Goal: Contribute content

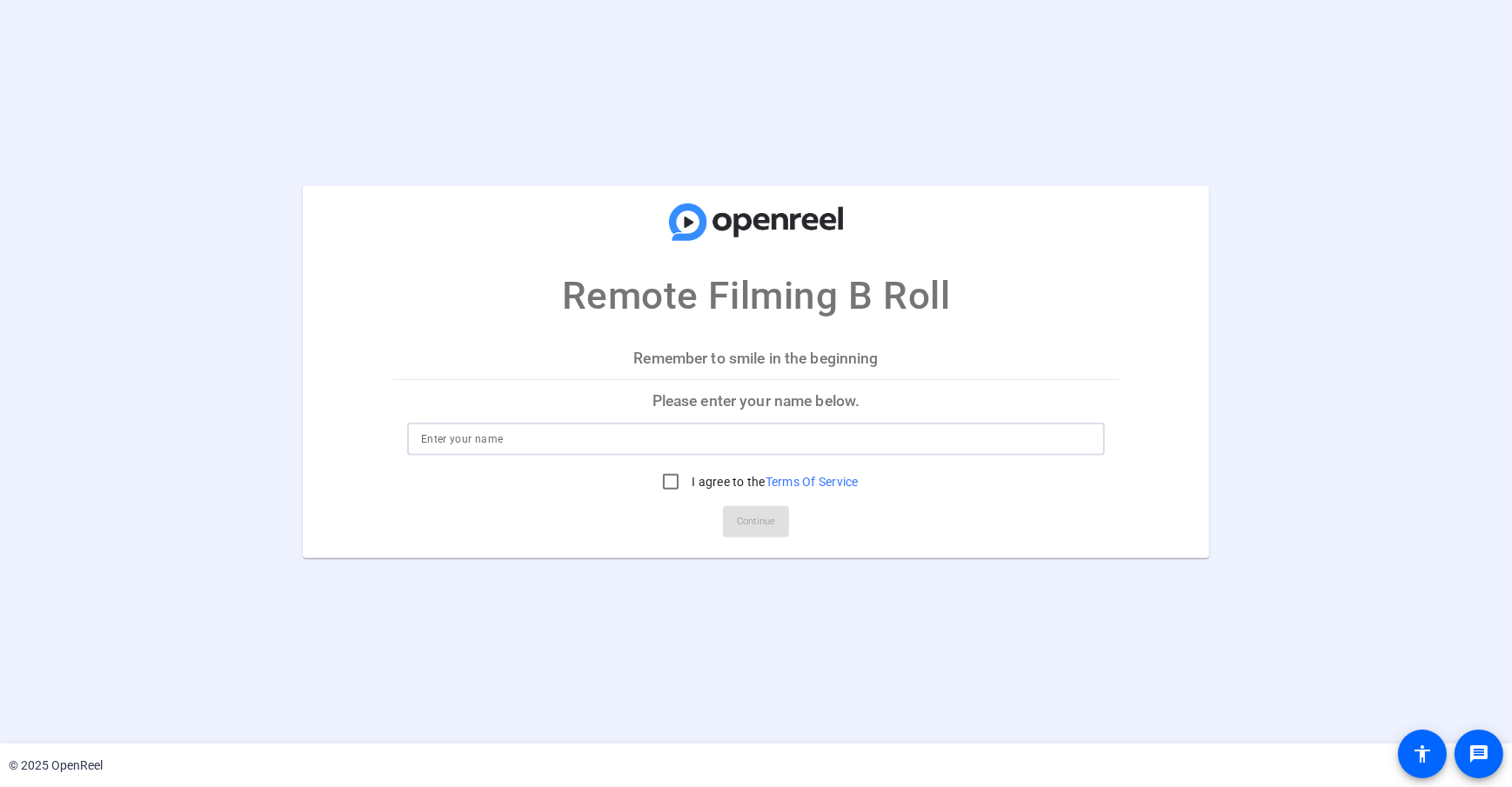
click at [463, 434] on input at bounding box center [756, 439] width 670 height 21
type input "[PERSON_NAME]"
click at [494, 393] on p "Please enter your name below." at bounding box center [756, 401] width 726 height 42
click at [674, 475] on input "I agree to the Terms Of Service" at bounding box center [670, 482] width 35 height 35
checkbox input "true"
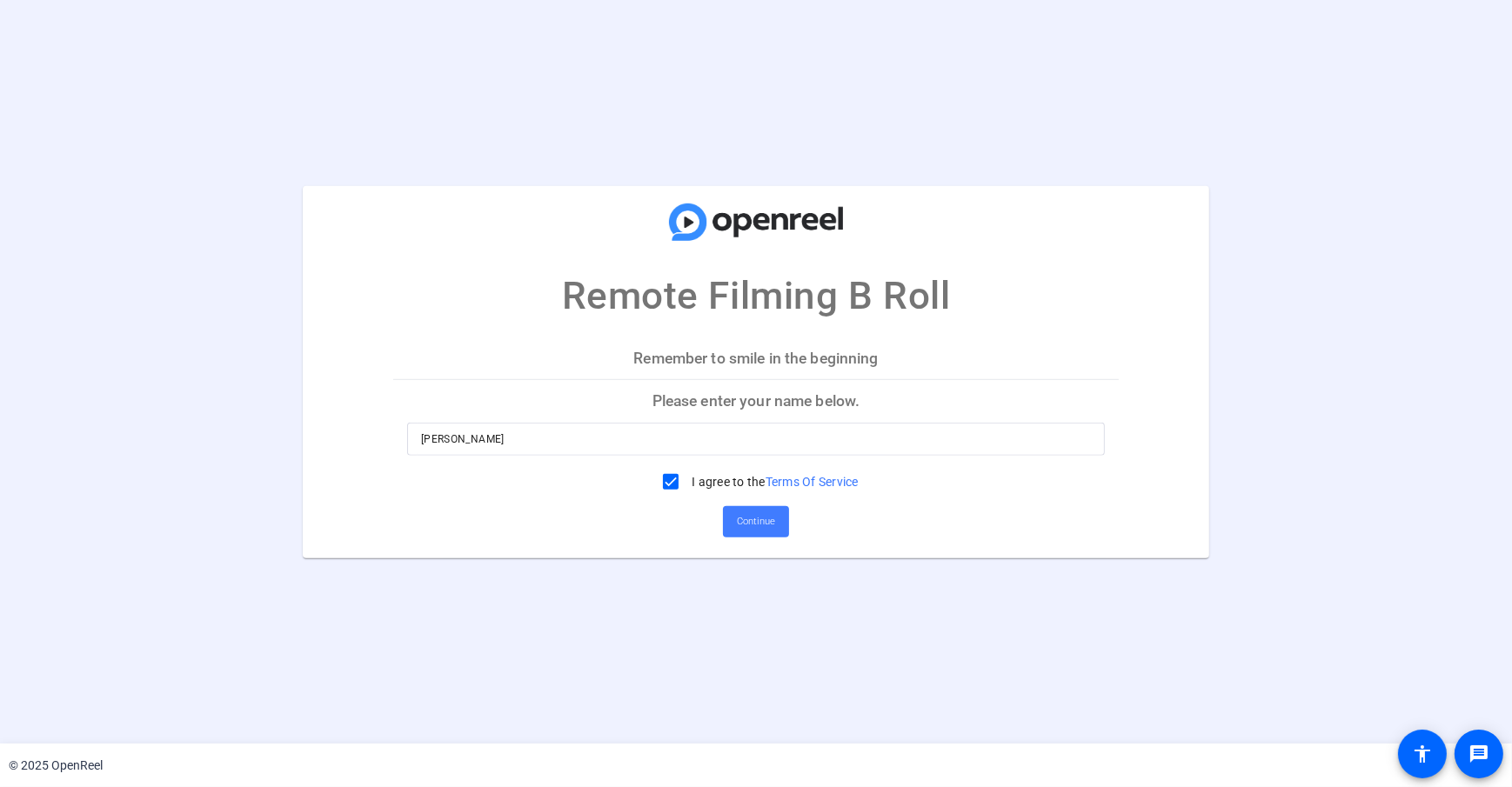
click at [739, 518] on span "Continue" at bounding box center [756, 522] width 39 height 26
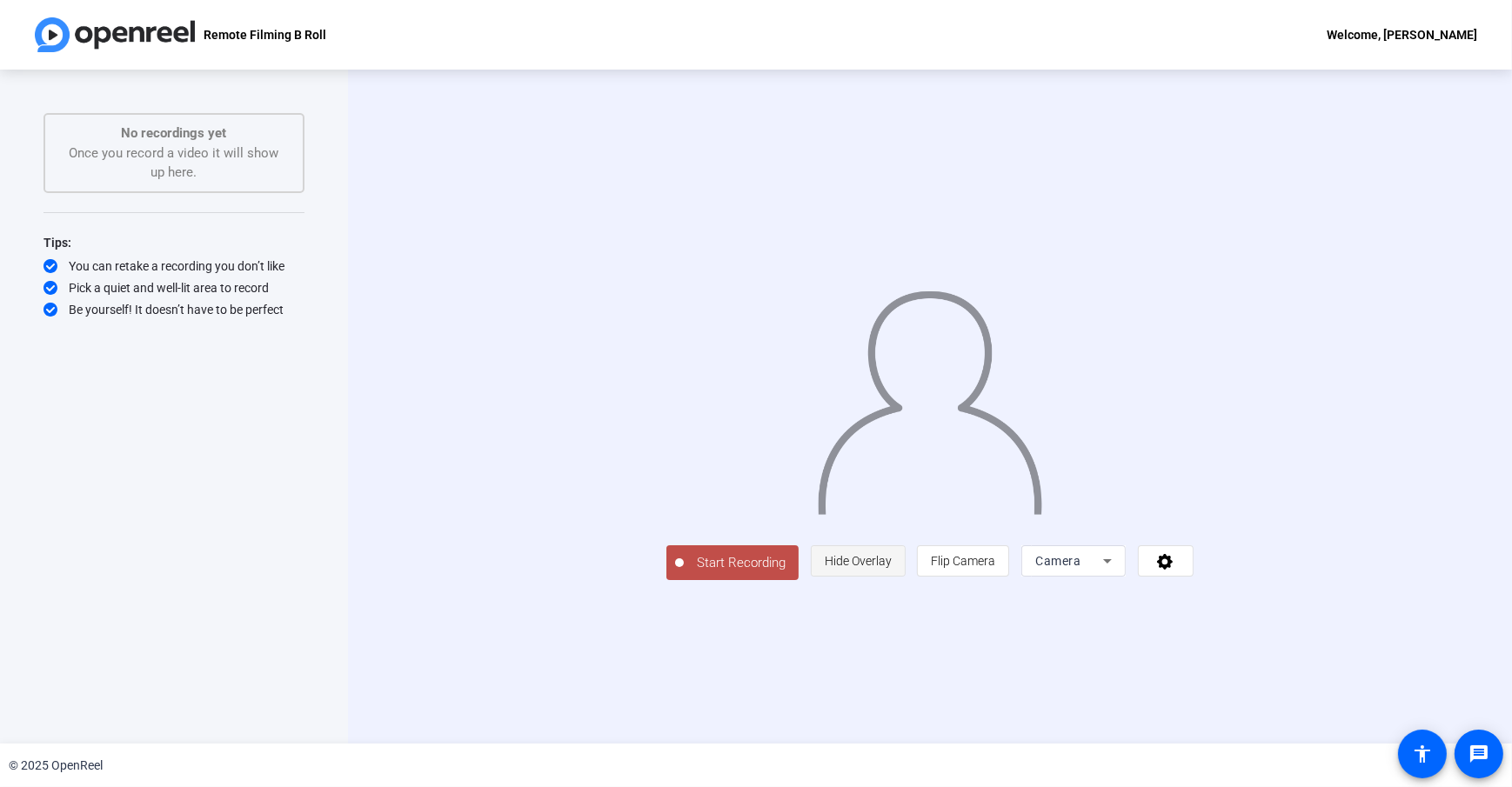
click at [892, 568] on span "Hide Overlay" at bounding box center [858, 560] width 67 height 14
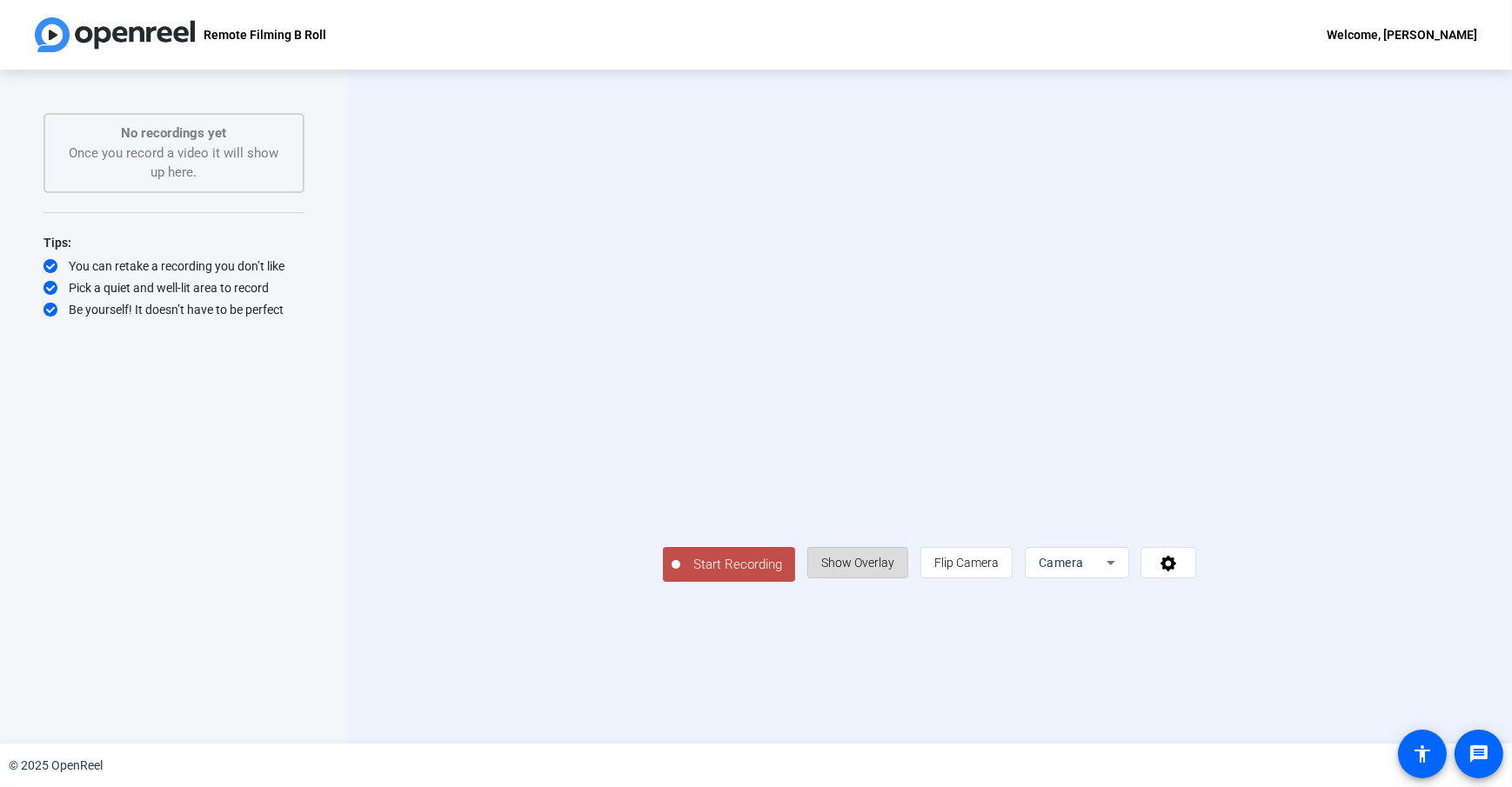
click at [894, 570] on span "Show Overlay" at bounding box center [857, 562] width 73 height 14
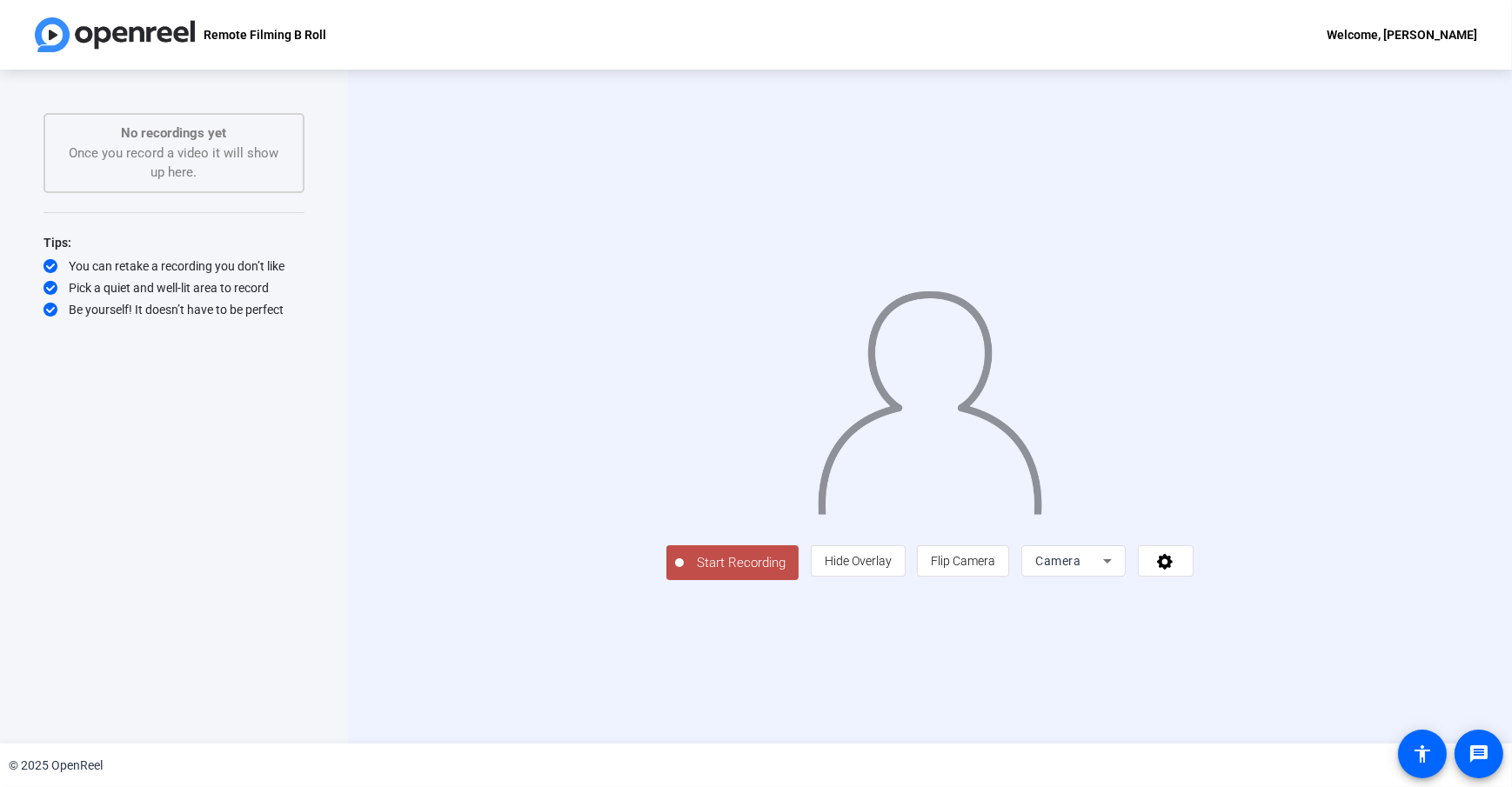
click at [684, 573] on span "Start Recording" at bounding box center [742, 563] width 115 height 20
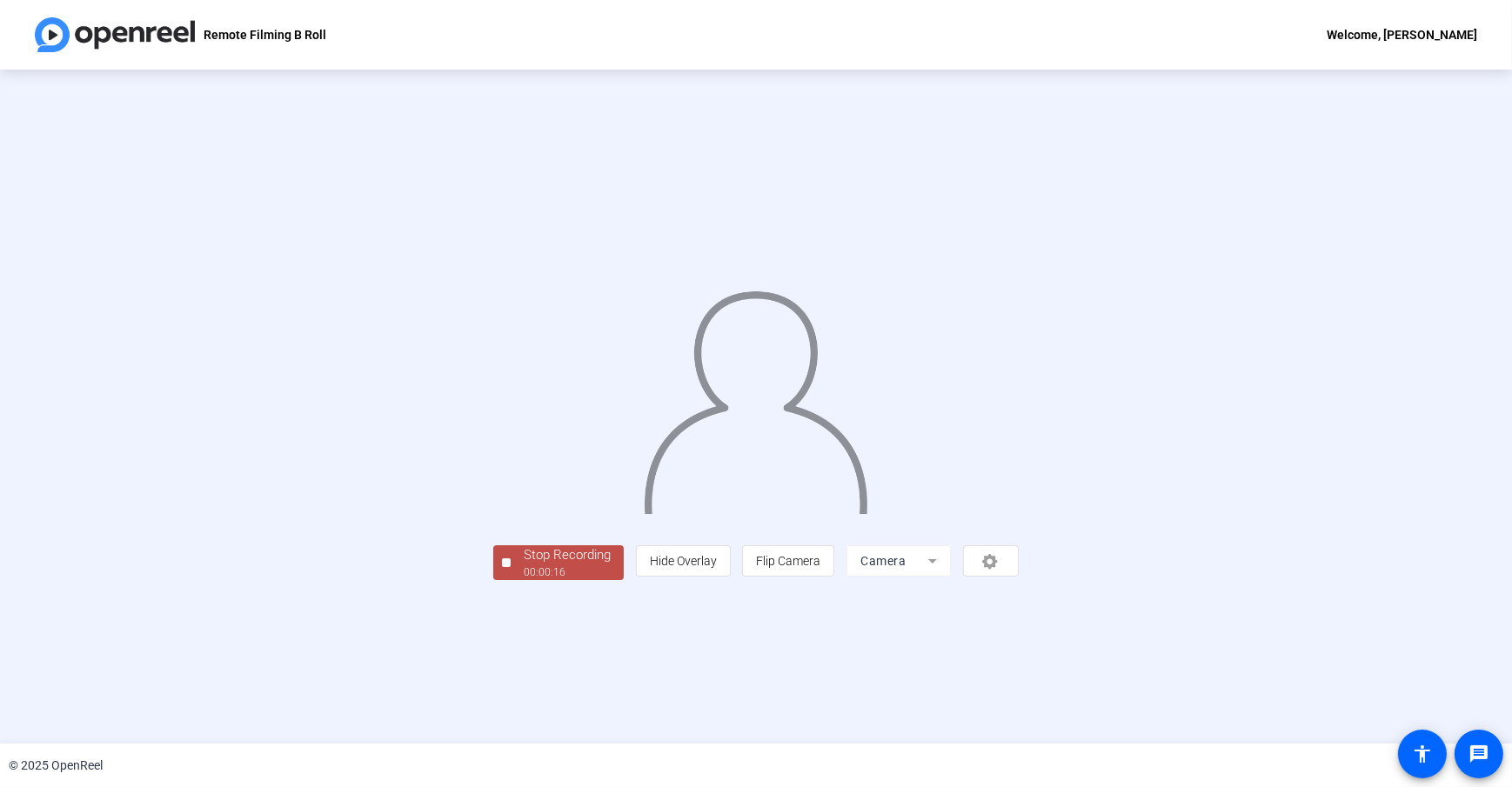
drag, startPoint x: 474, startPoint y: 685, endPoint x: 407, endPoint y: 687, distance: 67.0
click at [493, 580] on div "Stop Recording 00:00:16 person Hide Overlay flip Flip Camera Camera" at bounding box center [756, 561] width 525 height 39
click at [524, 565] on div "Stop Recording" at bounding box center [567, 555] width 87 height 20
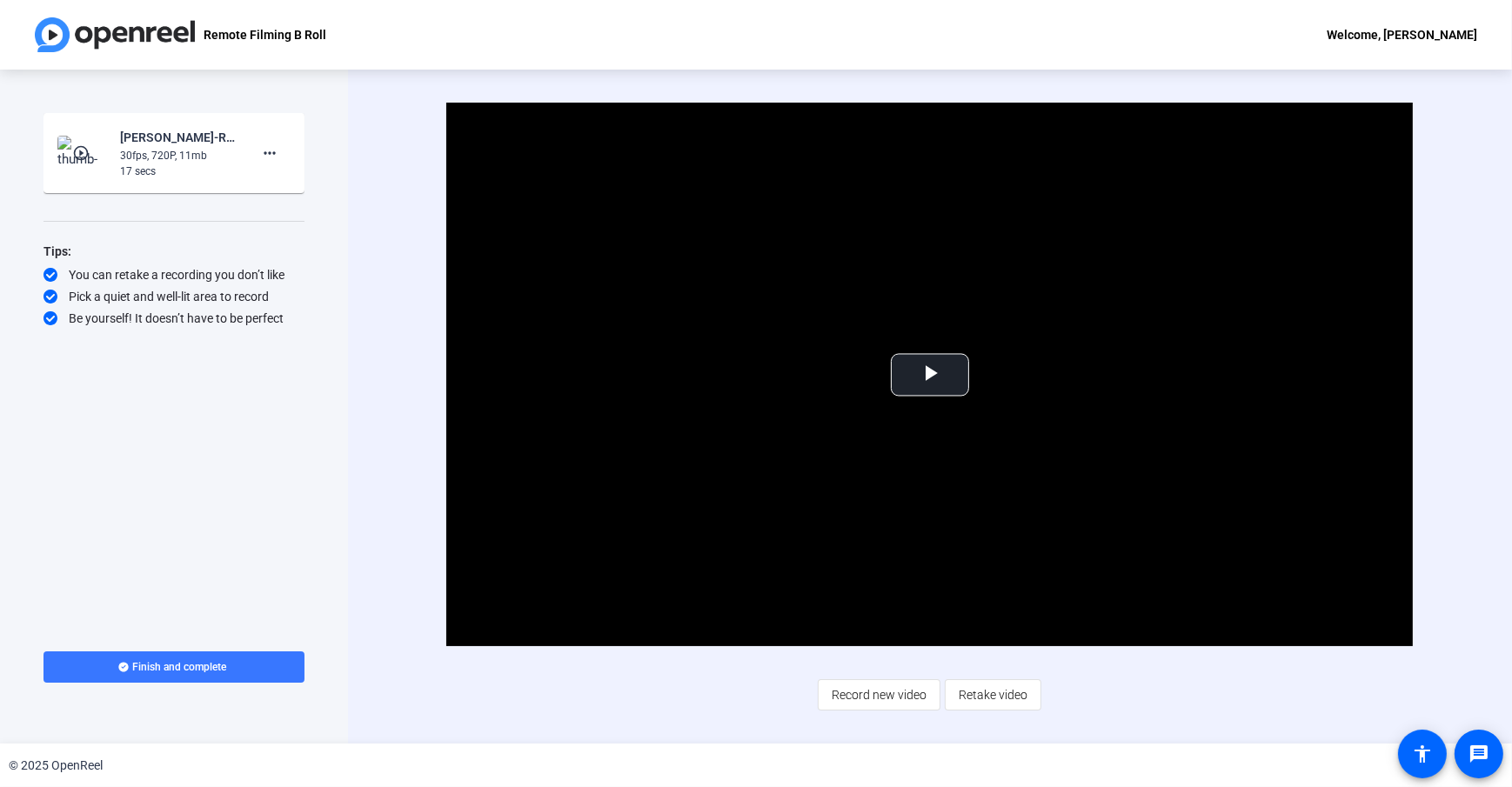
click at [387, 323] on div "Video Player is loading. Play Video Play Mute Current Time 0:00 / Duration 0:17…" at bounding box center [930, 406] width 1164 height 674
click at [394, 442] on div "Video Player is loading. Play Video Play Mute Current Time 0:00 / Duration 0:17…" at bounding box center [930, 406] width 1164 height 674
click at [403, 386] on div "Video Player is loading. Play Video Play Mute Current Time 0:00 / Duration 0:17…" at bounding box center [930, 406] width 1164 height 674
click at [379, 454] on div "Video Player is loading. Play Video Play Mute Current Time 0:00 / Duration 0:17…" at bounding box center [930, 406] width 1164 height 674
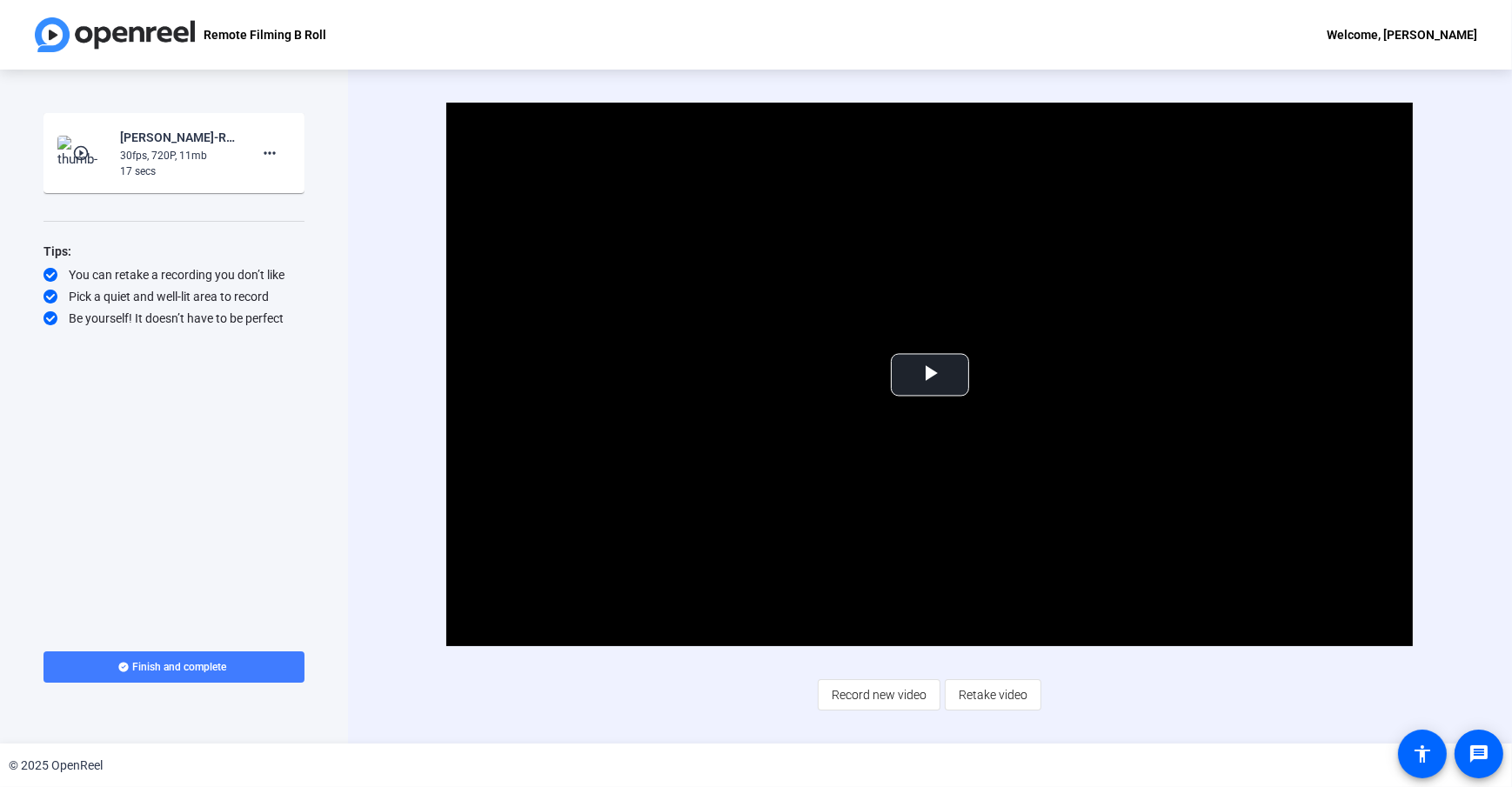
drag, startPoint x: 164, startPoint y: 678, endPoint x: 157, endPoint y: 684, distance: 9.2
click at [157, 684] on span at bounding box center [174, 667] width 261 height 42
